Goal: Find specific page/section: Find specific page/section

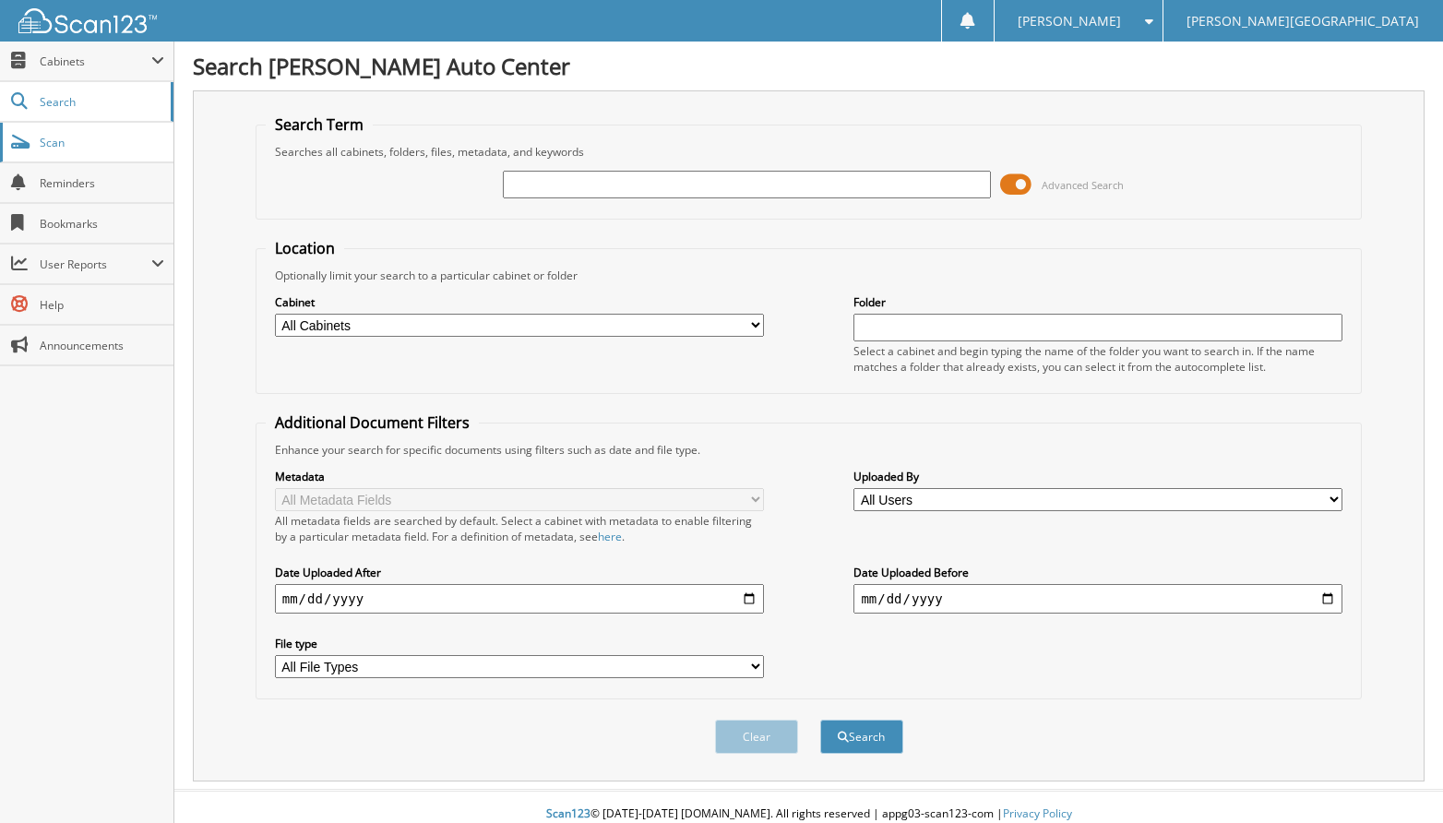
click at [71, 137] on span "Scan" at bounding box center [102, 143] width 125 height 16
type input "568985"
click at [820, 720] on button "Search" at bounding box center [861, 737] width 83 height 34
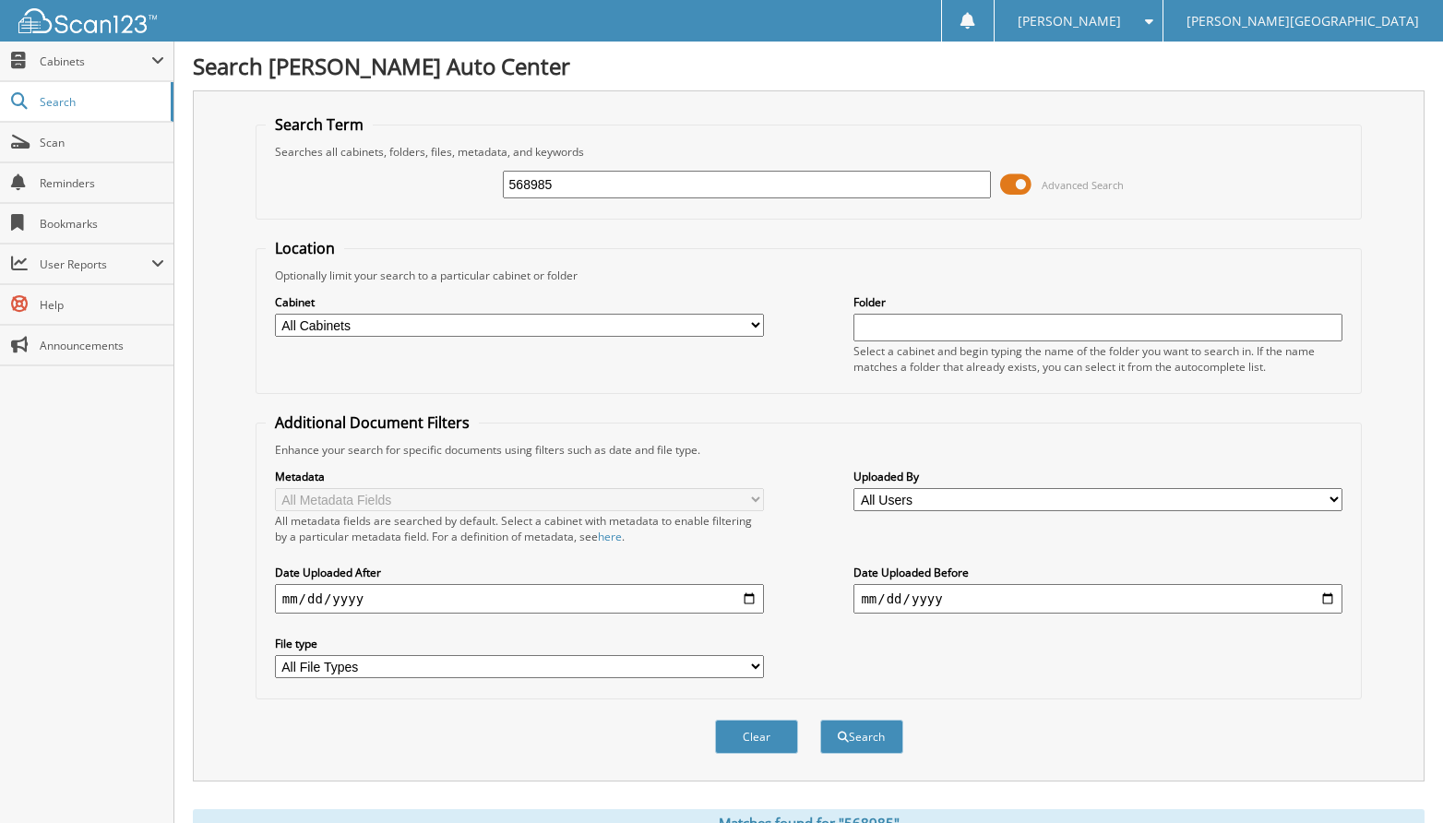
click at [891, 323] on input "text" at bounding box center [1097, 328] width 489 height 28
click at [755, 324] on select "All Cabinets ACCOUNTS PAYABLE BODY SHOP PARTS INVOICES SERVICE RO Needs Filing" at bounding box center [519, 325] width 489 height 23
select select "6246"
click at [275, 314] on select "All Cabinets ACCOUNTS PAYABLE BODY SHOP PARTS INVOICES SERVICE RO Needs Filing" at bounding box center [519, 325] width 489 height 23
click at [855, 729] on button "Search" at bounding box center [861, 737] width 83 height 34
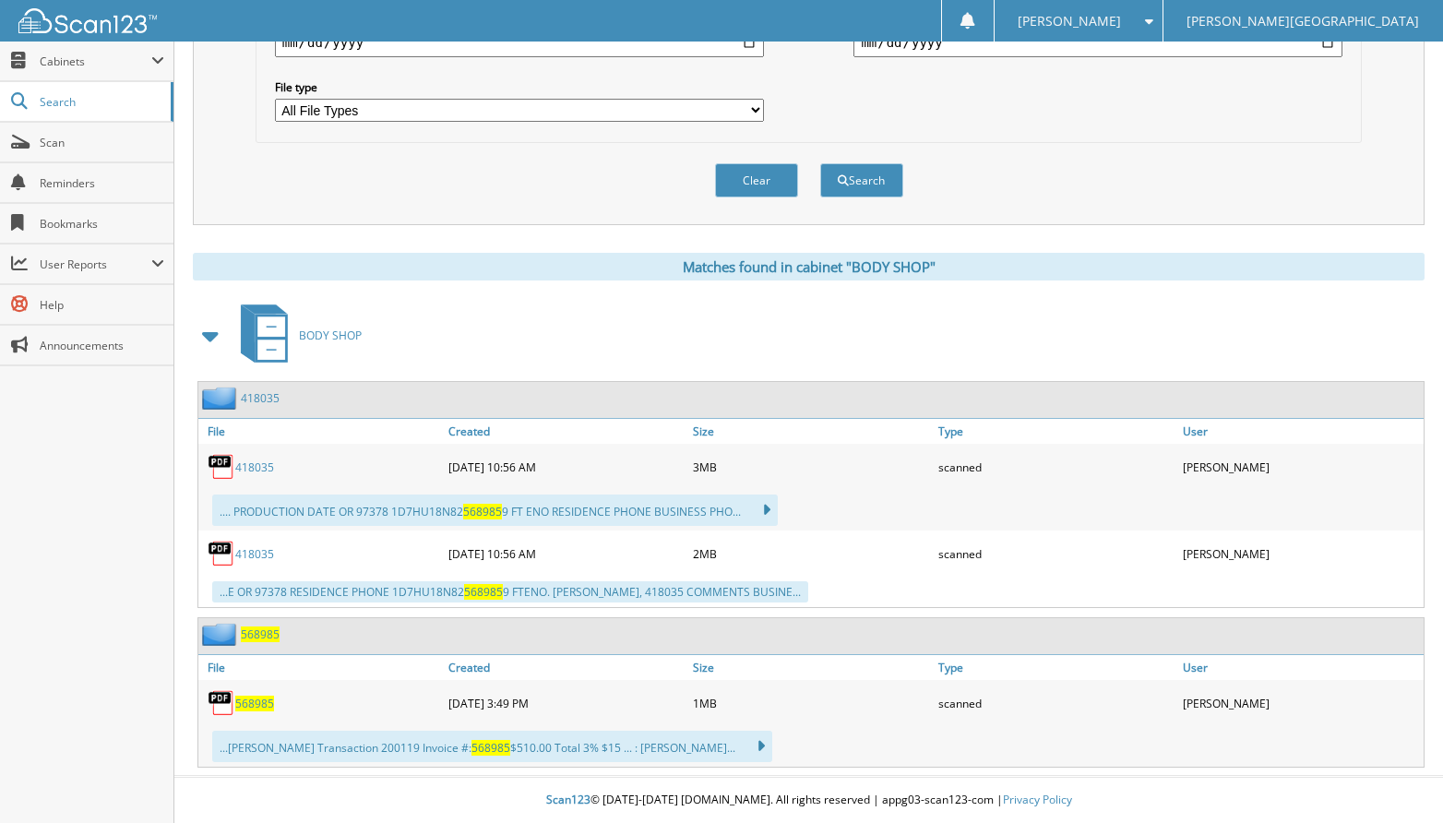
scroll to position [557, 0]
click at [268, 699] on span "568985" at bounding box center [254, 704] width 39 height 16
click at [87, 149] on span "Scan" at bounding box center [102, 143] width 125 height 16
